Goal: Transaction & Acquisition: Purchase product/service

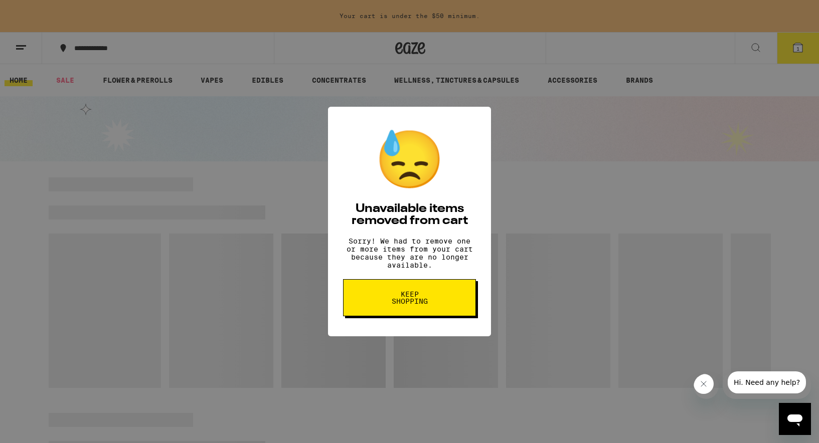
click at [374, 313] on button "Keep Shopping" at bounding box center [409, 297] width 133 height 37
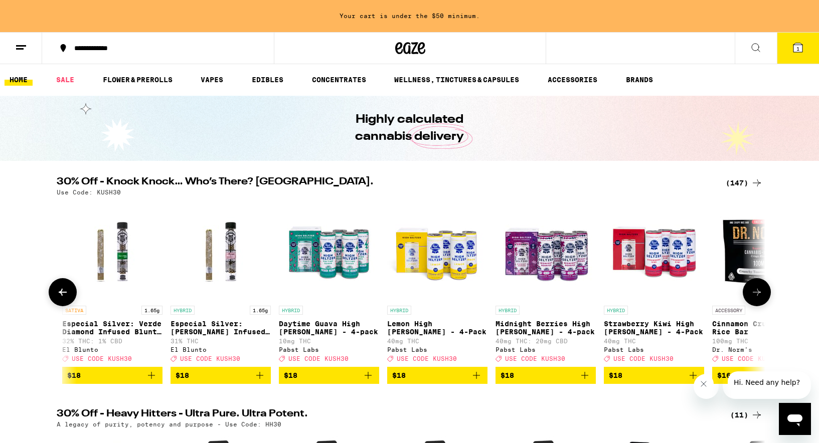
scroll to position [0, 6604]
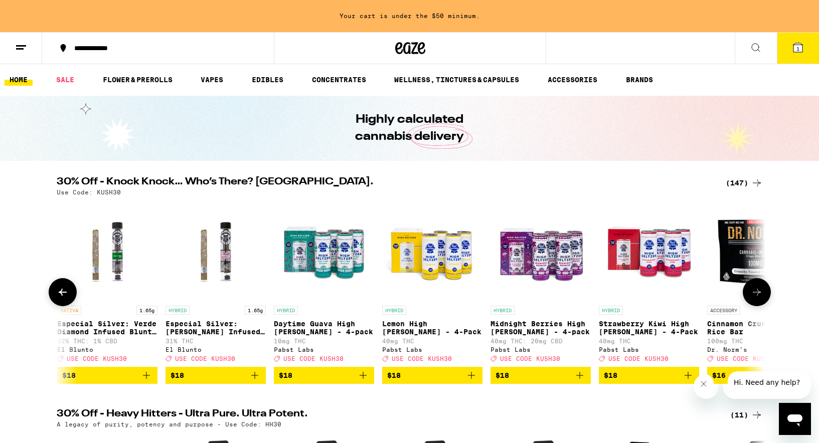
click at [367, 381] on icon "Add to bag" at bounding box center [363, 375] width 12 height 12
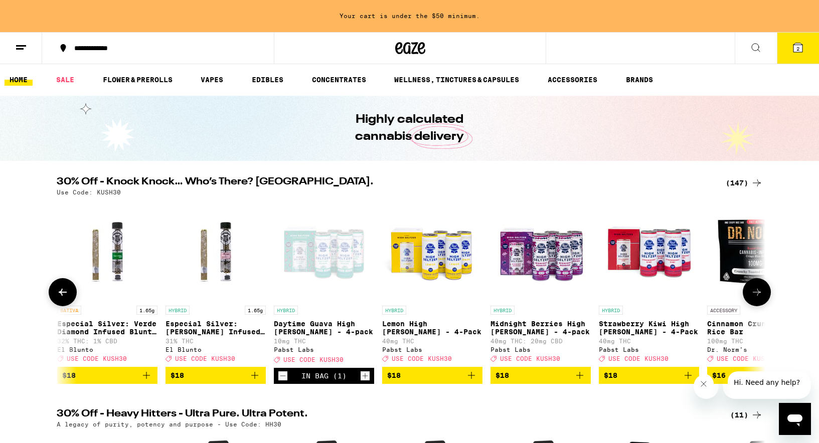
click at [367, 381] on icon "Increment" at bounding box center [364, 376] width 9 height 12
click at [581, 381] on icon "Add to bag" at bounding box center [579, 375] width 12 height 12
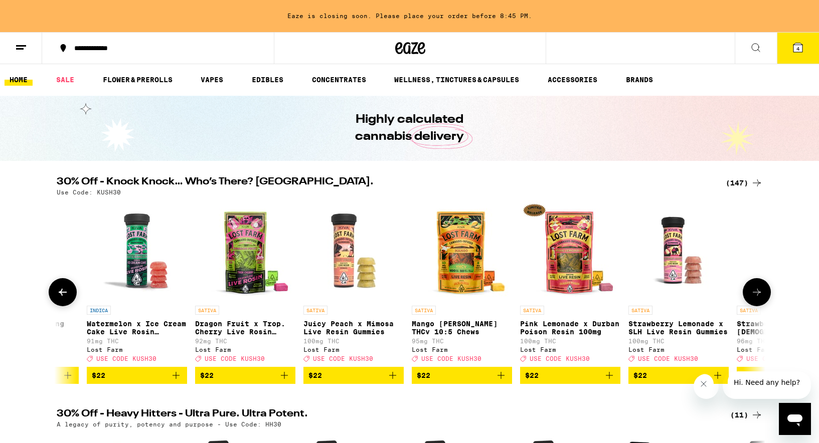
scroll to position [0, 9392]
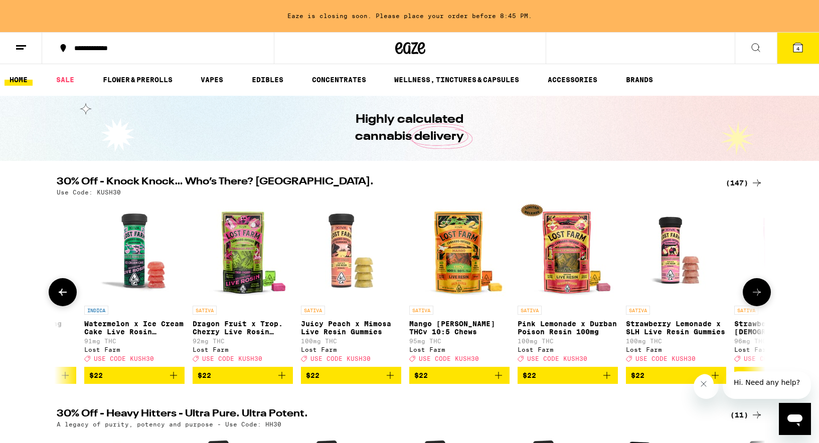
click at [607, 381] on icon "Add to bag" at bounding box center [607, 375] width 12 height 12
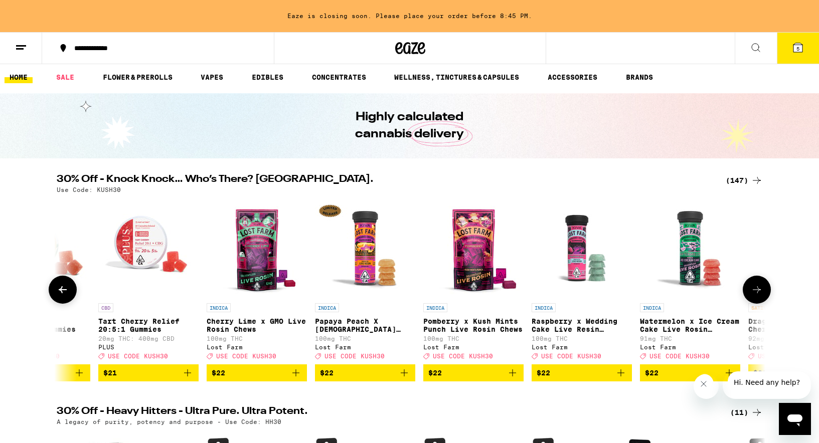
scroll to position [0, 8835]
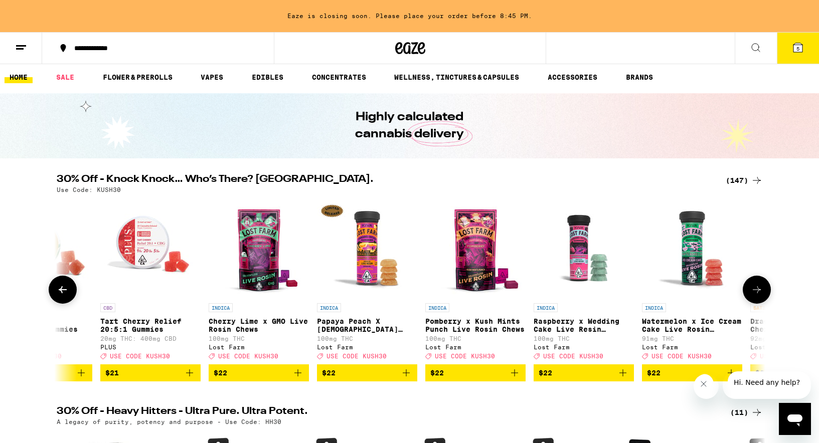
click at [402, 377] on icon "Add to bag" at bounding box center [406, 373] width 12 height 12
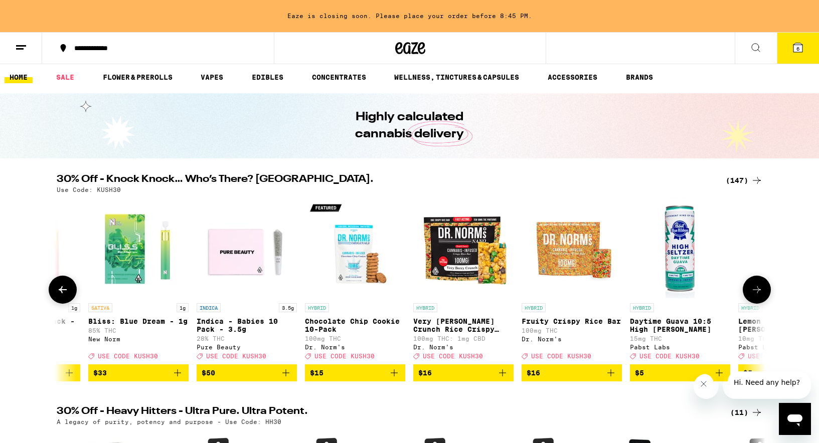
scroll to position [0, 0]
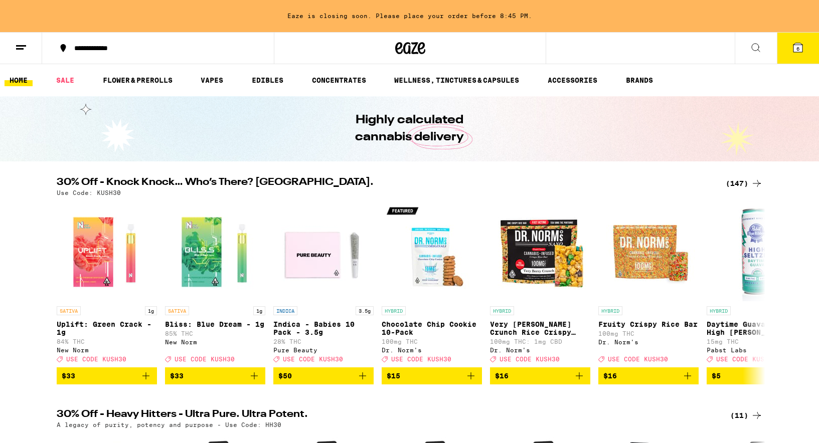
click at [796, 55] on button "6" at bounding box center [797, 48] width 42 height 31
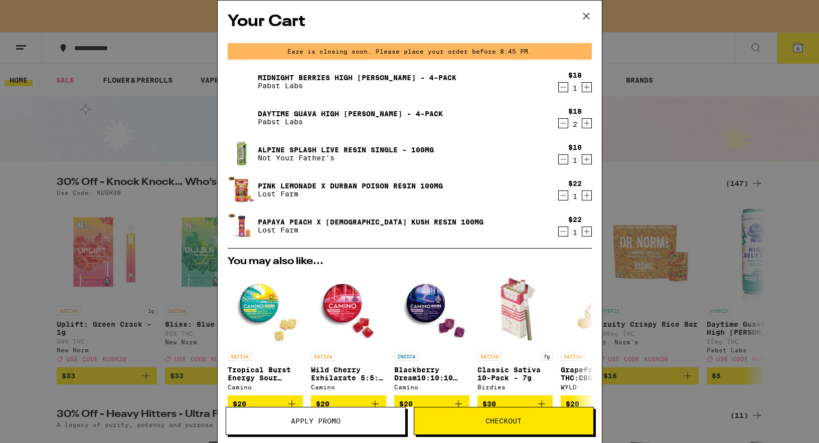
click at [321, 422] on span "Apply Promo" at bounding box center [316, 421] width 50 height 7
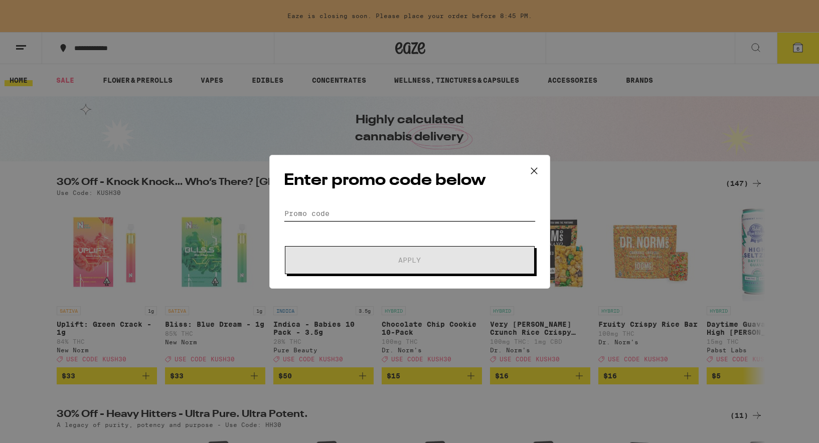
click at [307, 218] on input "Promo Code" at bounding box center [410, 213] width 252 height 15
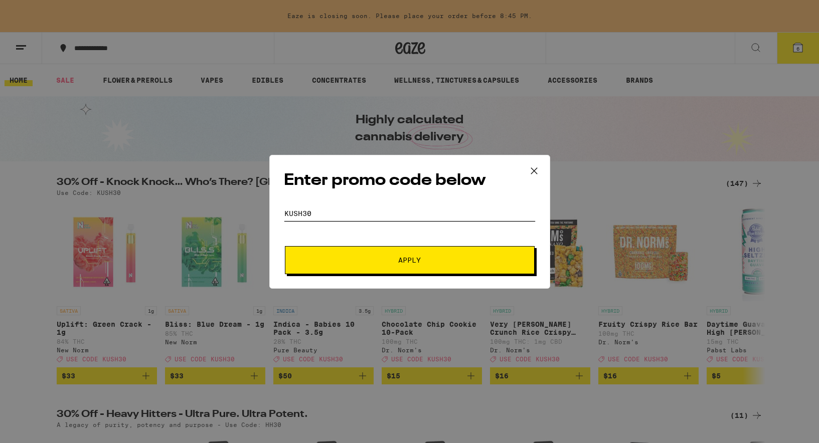
type input "kush30"
click at [285, 246] on button "Apply" at bounding box center [410, 260] width 250 height 28
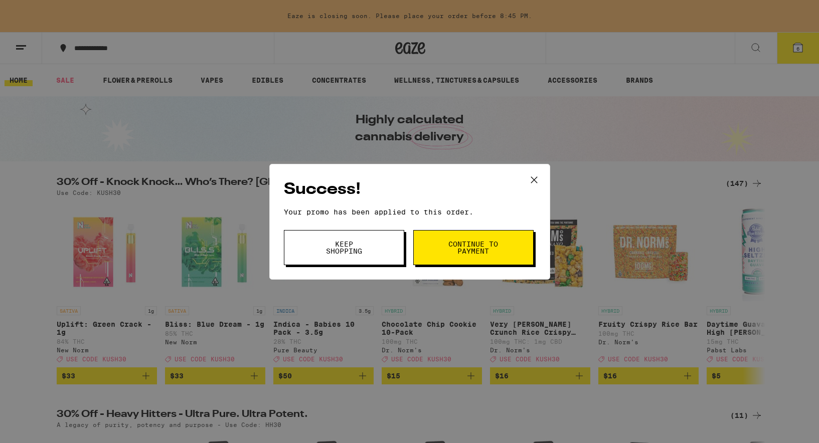
click at [535, 176] on icon at bounding box center [533, 179] width 15 height 15
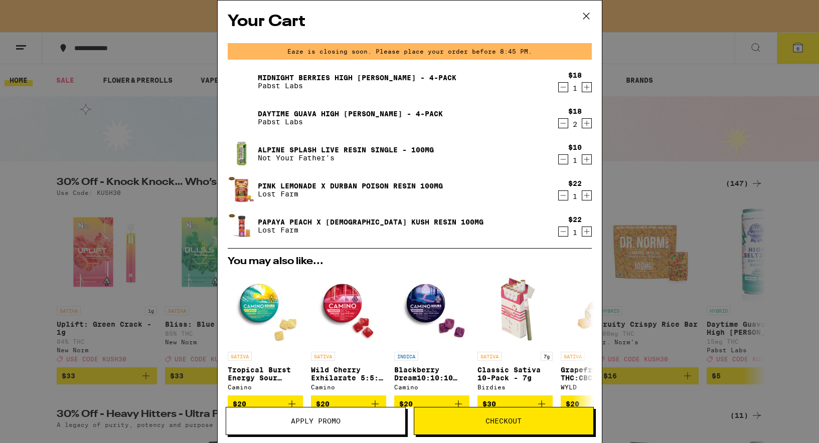
click at [587, 13] on icon at bounding box center [585, 16] width 15 height 15
